Goal: Task Accomplishment & Management: Use online tool/utility

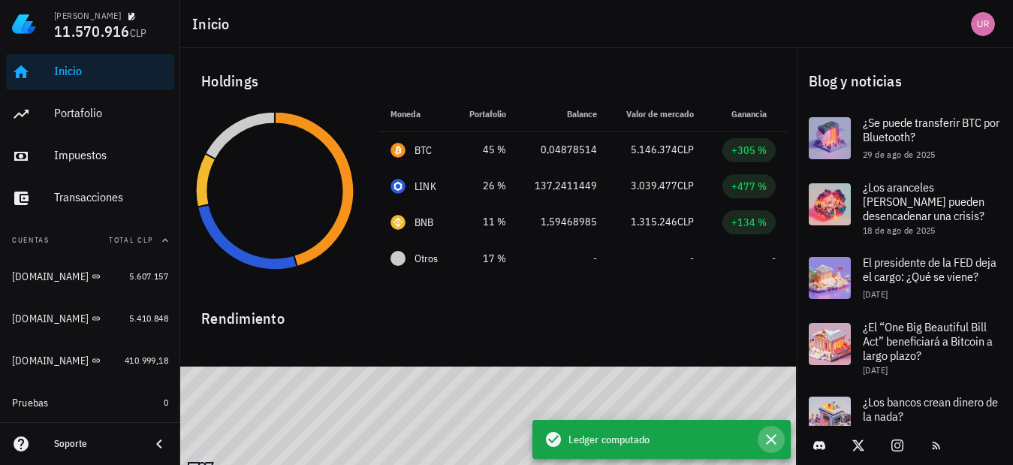
drag, startPoint x: 767, startPoint y: 439, endPoint x: 742, endPoint y: 424, distance: 30.0
click at [768, 439] on icon "button" at bounding box center [771, 439] width 18 height 18
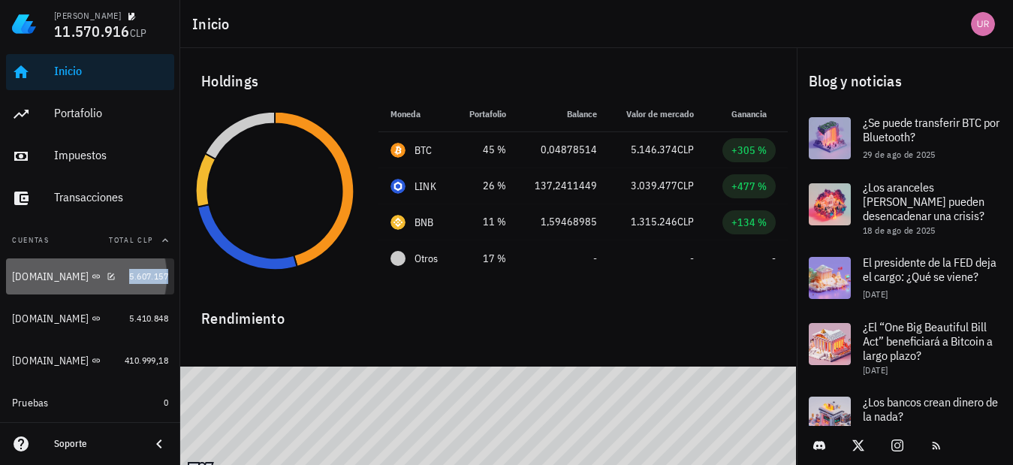
drag, startPoint x: 133, startPoint y: 271, endPoint x: 405, endPoint y: 216, distance: 278.0
click at [134, 270] on span "5.607.157" at bounding box center [148, 275] width 39 height 11
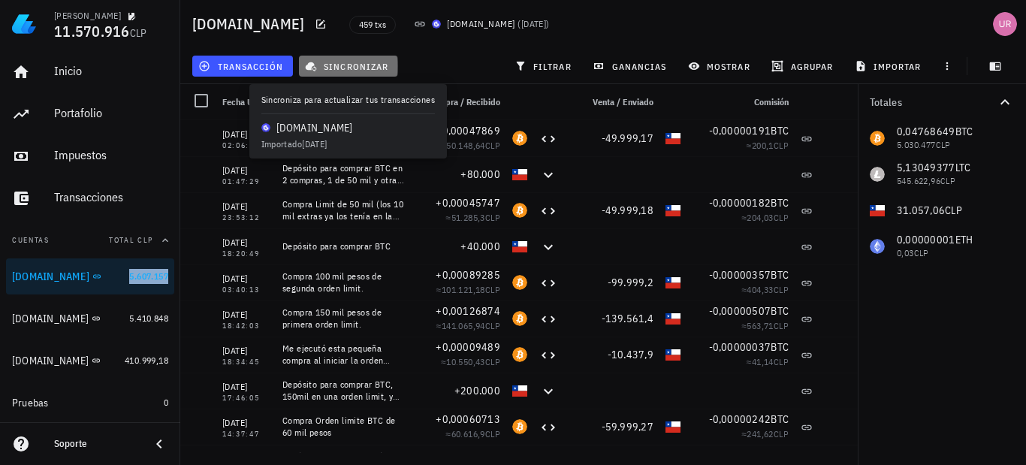
drag, startPoint x: 352, startPoint y: 68, endPoint x: 451, endPoint y: 38, distance: 102.9
click at [353, 68] on span "sincronizar" at bounding box center [348, 66] width 80 height 12
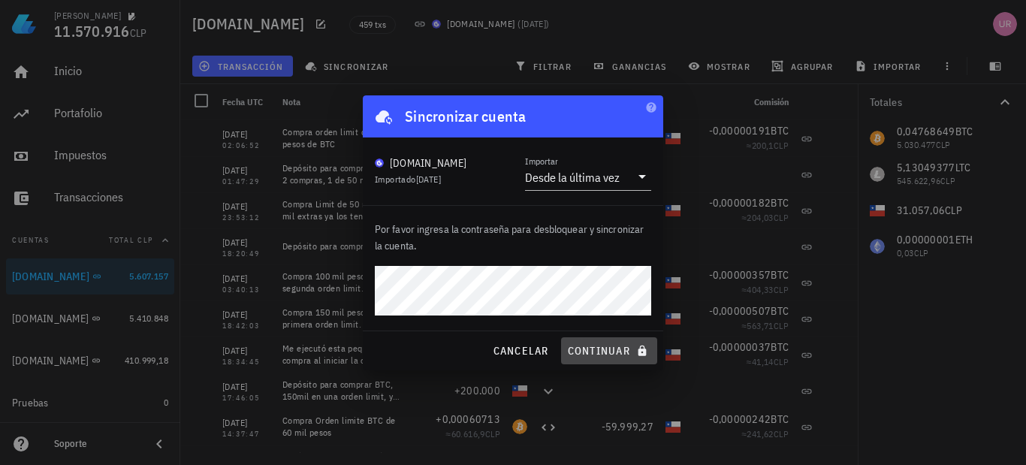
click at [607, 346] on span "continuar" at bounding box center [609, 351] width 84 height 14
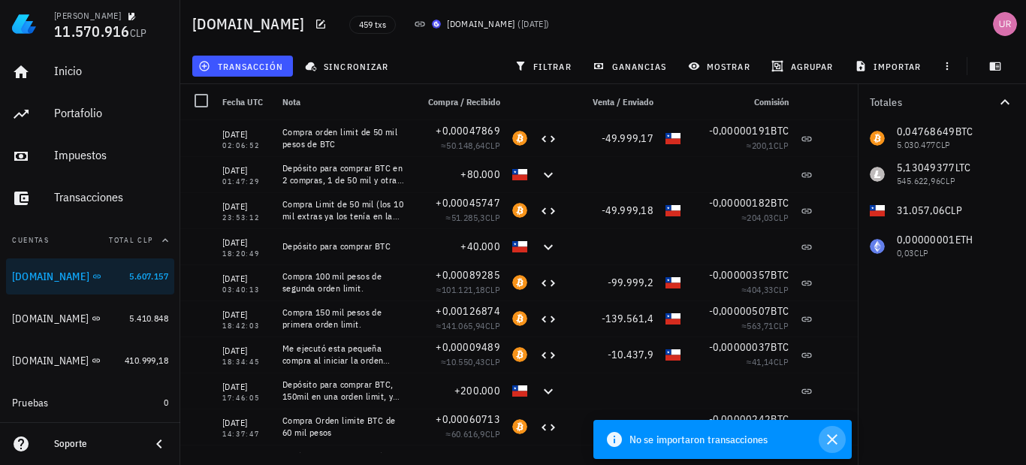
click at [836, 440] on icon "button" at bounding box center [832, 439] width 18 height 18
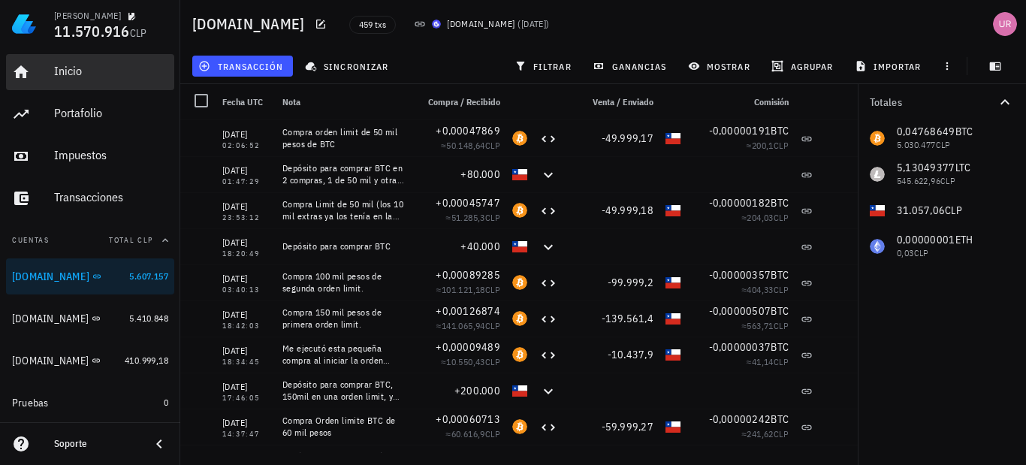
click at [77, 77] on div "Inicio" at bounding box center [111, 71] width 114 height 14
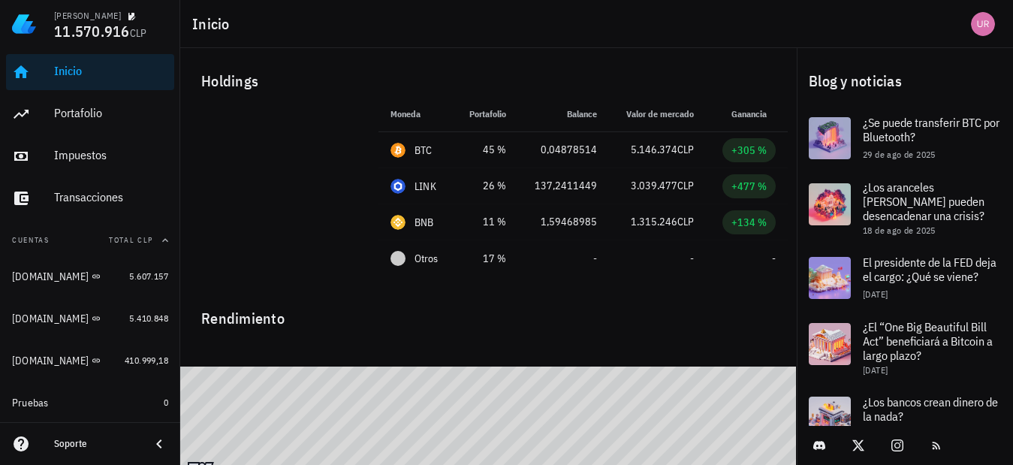
scroll to position [40, 0]
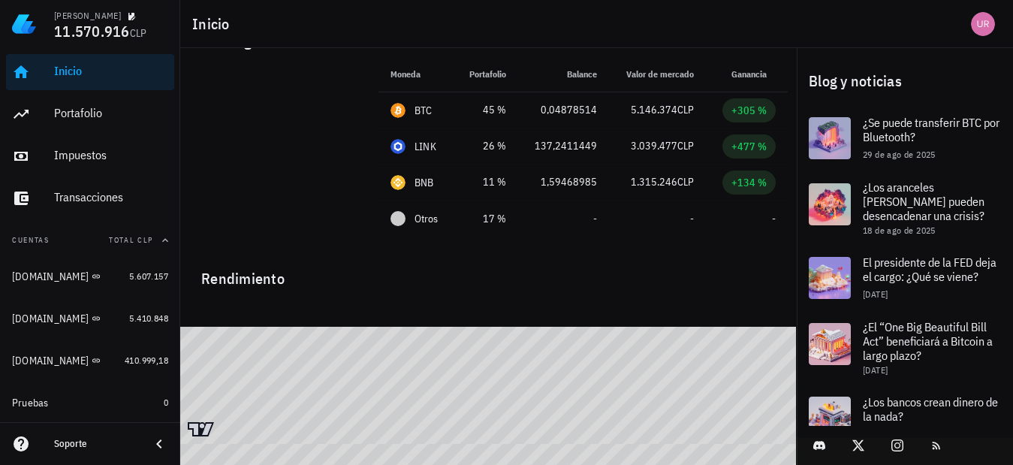
click at [775, 438] on html "[PERSON_NAME] 11.570.916 CLP Inicio [GEOGRAPHIC_DATA] Impuestos [GEOGRAPHIC_DAT…" at bounding box center [506, 199] width 1013 height 478
